Goal: Task Accomplishment & Management: Manage account settings

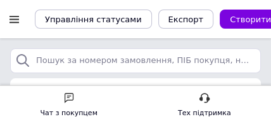
drag, startPoint x: 651, startPoint y: 1, endPoint x: 35, endPoint y: 39, distance: 616.9
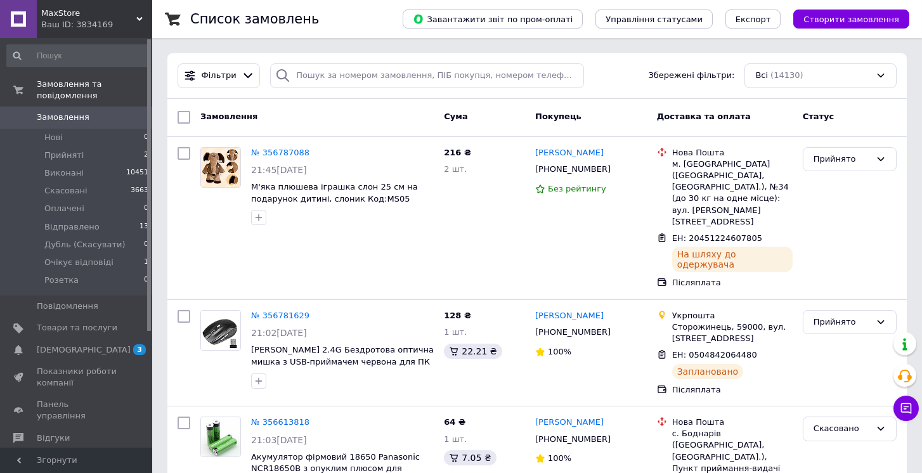
click at [46, 112] on span "Замовлення" at bounding box center [63, 117] width 53 height 11
click at [791, 69] on div "Всі (14130)" at bounding box center [820, 75] width 152 height 25
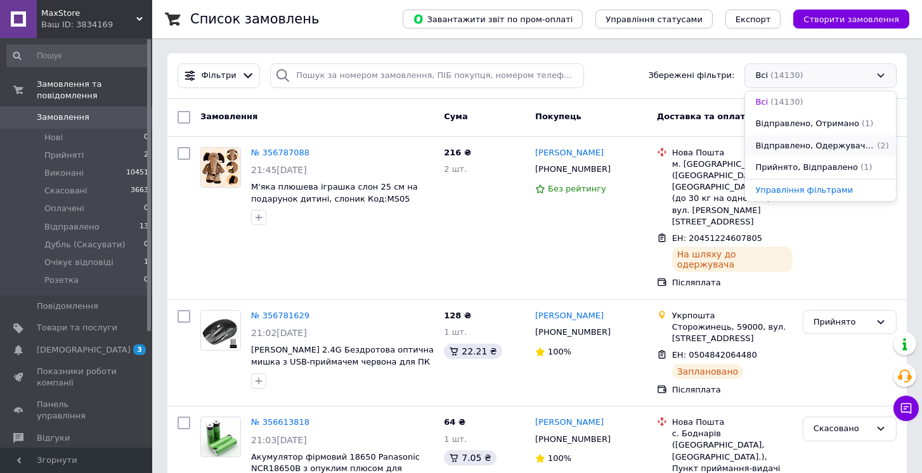
click at [854, 141] on span "Відправлено, Одержувач відмовився" at bounding box center [814, 146] width 119 height 12
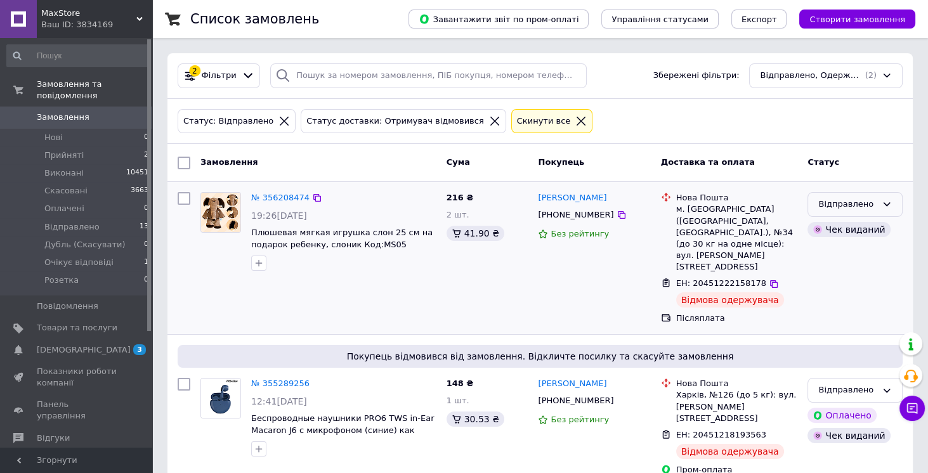
click at [838, 200] on div "Відправлено" at bounding box center [847, 204] width 58 height 13
click at [845, 275] on li "Скасовано" at bounding box center [855, 277] width 94 height 23
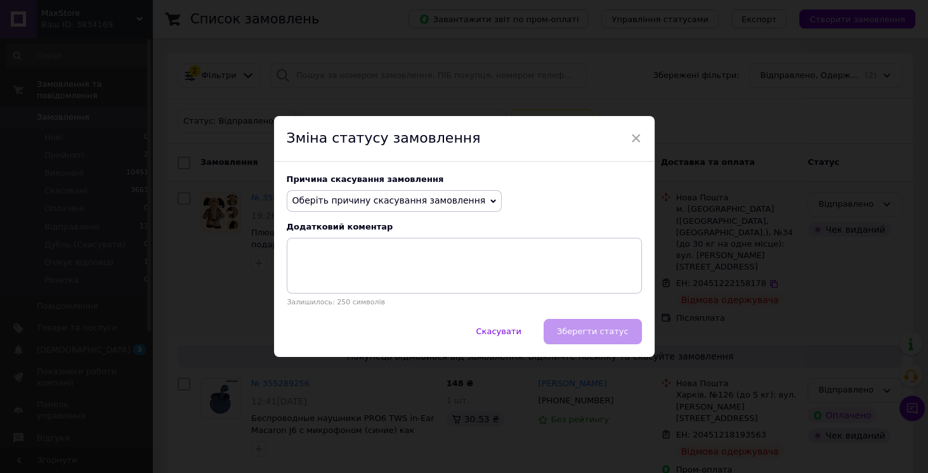
click at [409, 204] on span "Оберіть причину скасування замовлення" at bounding box center [388, 200] width 193 height 10
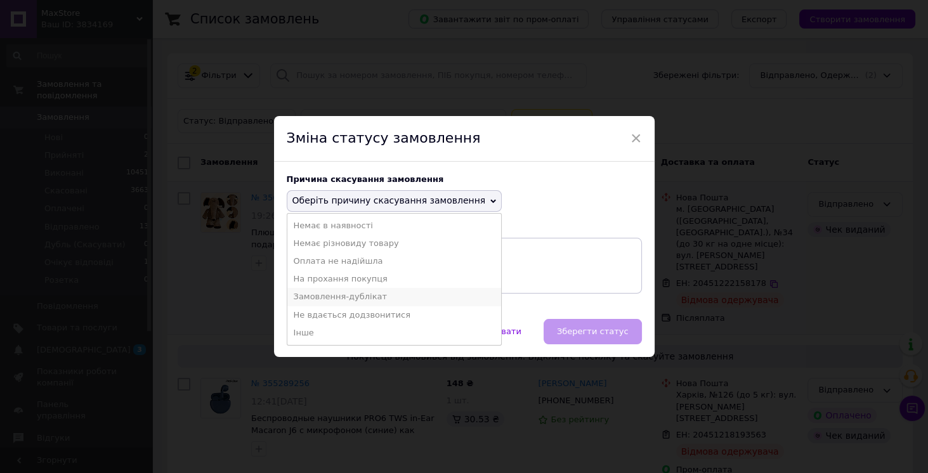
click at [354, 296] on li "Замовлення-дублікат" at bounding box center [394, 297] width 214 height 18
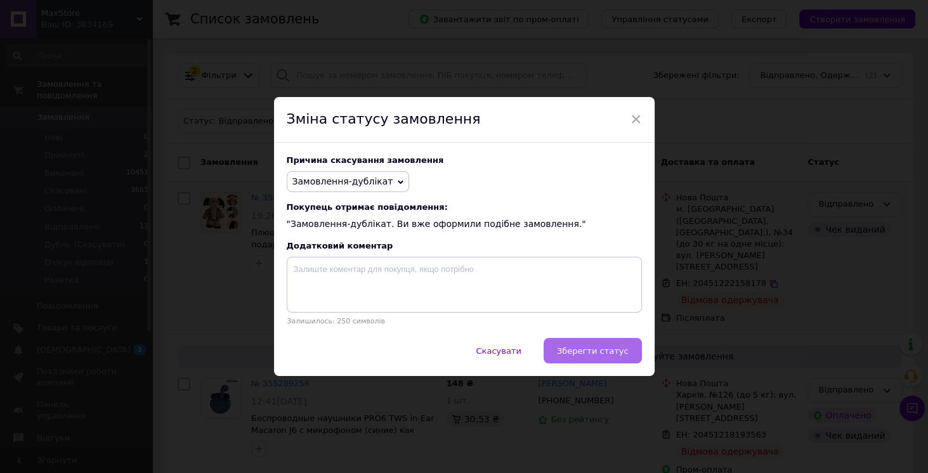
click at [598, 346] on button "Зберегти статус" at bounding box center [592, 350] width 98 height 25
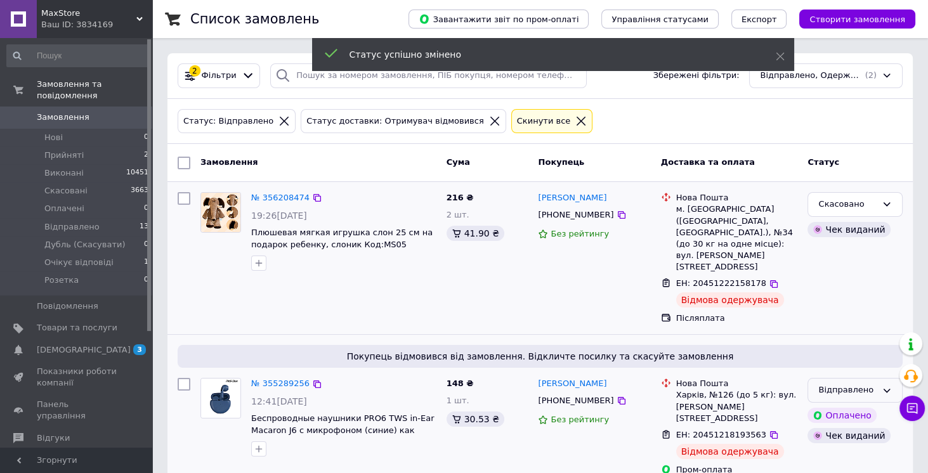
click at [848, 384] on div "Відправлено" at bounding box center [847, 390] width 58 height 13
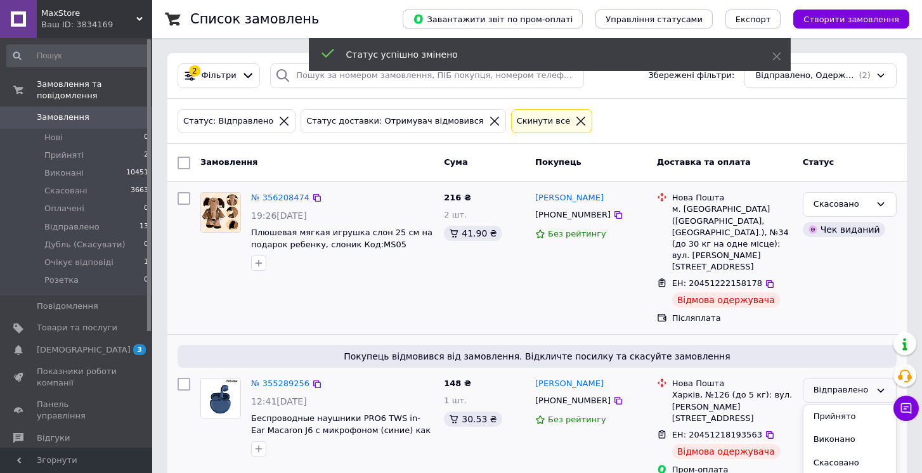
drag, startPoint x: 837, startPoint y: 441, endPoint x: 788, endPoint y: 436, distance: 49.8
click at [837, 451] on li "Скасовано" at bounding box center [849, 462] width 93 height 23
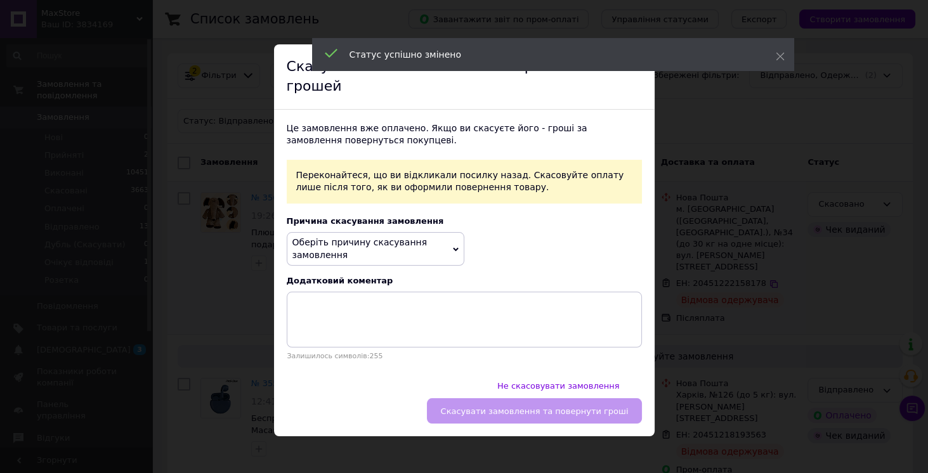
click at [392, 243] on span "Оберіть причину скасування замовлення" at bounding box center [359, 248] width 135 height 23
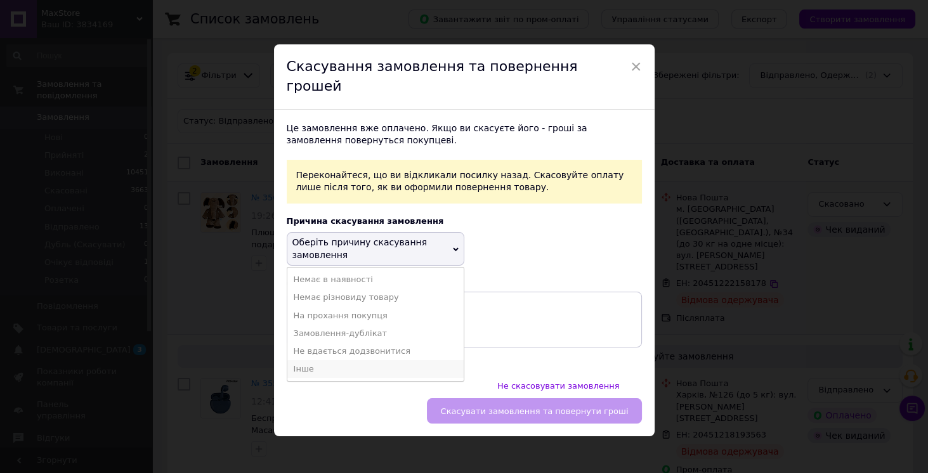
click at [332, 363] on li "Інше" at bounding box center [375, 369] width 176 height 18
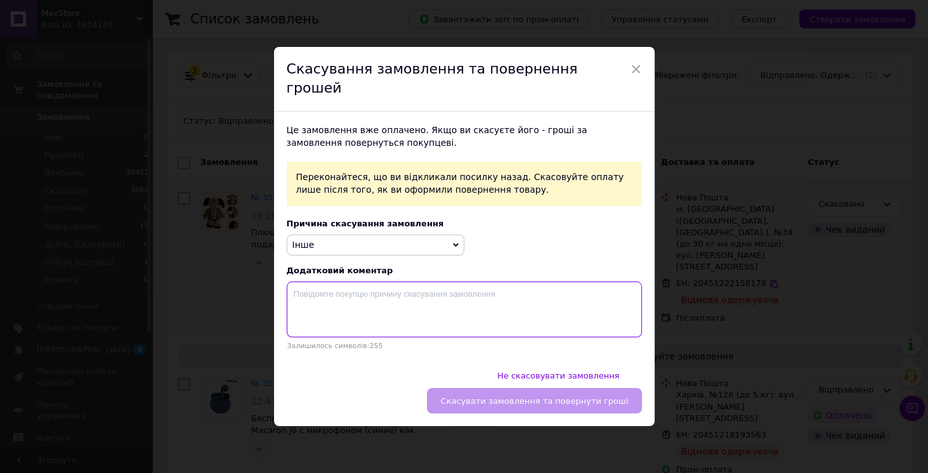
click at [408, 312] on textarea at bounding box center [464, 310] width 355 height 56
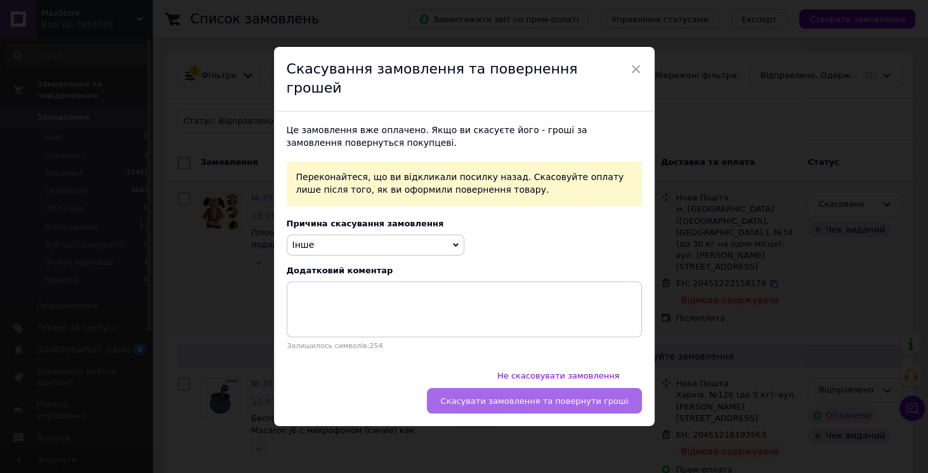
click at [555, 396] on span "Скасувати замовлення та повернути гроші" at bounding box center [534, 401] width 188 height 10
click at [635, 80] on span "×" at bounding box center [635, 69] width 11 height 22
